Goal: Task Accomplishment & Management: Use online tool/utility

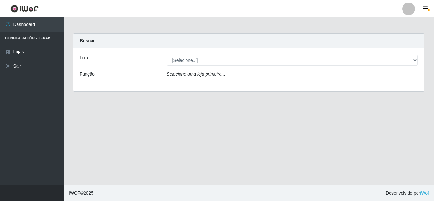
click at [417, 60] on select "[Selecione...] Queiroz [GEOGRAPHIC_DATA] - [GEOGRAPHIC_DATA]" at bounding box center [292, 60] width 251 height 11
select select "462"
click at [167, 55] on select "[Selecione...] Queiroz [GEOGRAPHIC_DATA] - [GEOGRAPHIC_DATA]" at bounding box center [292, 60] width 251 height 11
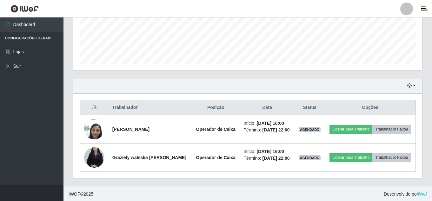
scroll to position [164, 0]
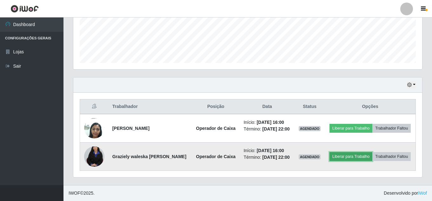
click at [345, 156] on button "Liberar para Trabalho" at bounding box center [351, 156] width 43 height 9
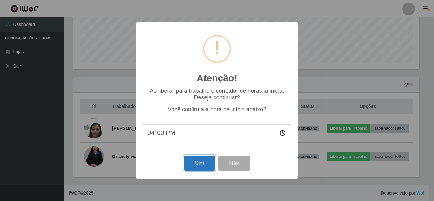
click at [191, 163] on button "Sim" at bounding box center [199, 163] width 31 height 15
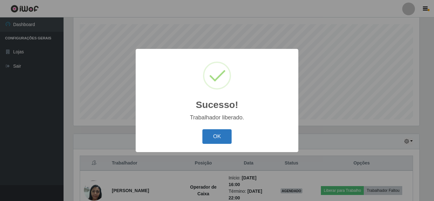
click at [225, 134] on button "OK" at bounding box center [217, 136] width 30 height 15
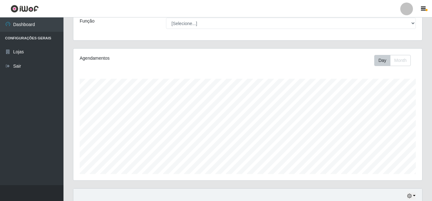
scroll to position [187, 0]
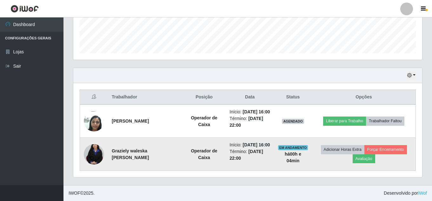
click at [92, 151] on img at bounding box center [94, 154] width 20 height 31
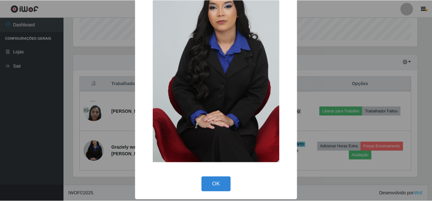
scroll to position [45, 0]
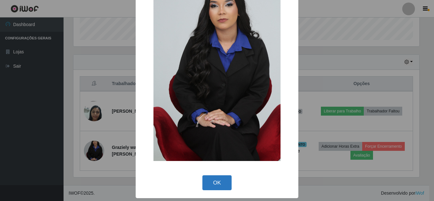
click at [221, 183] on button "OK" at bounding box center [217, 182] width 30 height 15
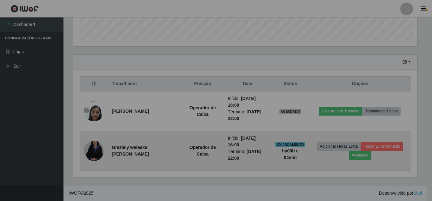
scroll to position [132, 349]
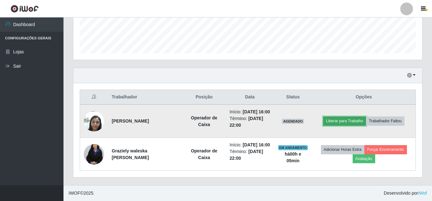
click at [354, 117] on button "Liberar para Trabalho" at bounding box center [344, 121] width 43 height 9
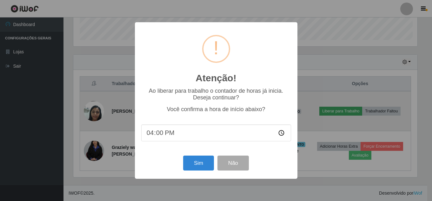
scroll to position [132, 346]
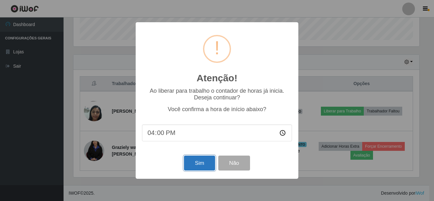
click at [208, 166] on button "Sim" at bounding box center [199, 163] width 31 height 15
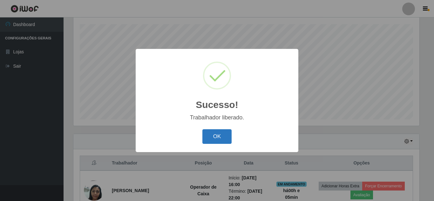
click at [218, 138] on button "OK" at bounding box center [217, 136] width 30 height 15
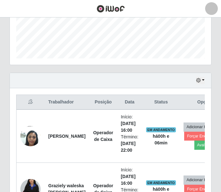
scroll to position [317595, 317526]
